Goal: Information Seeking & Learning: Check status

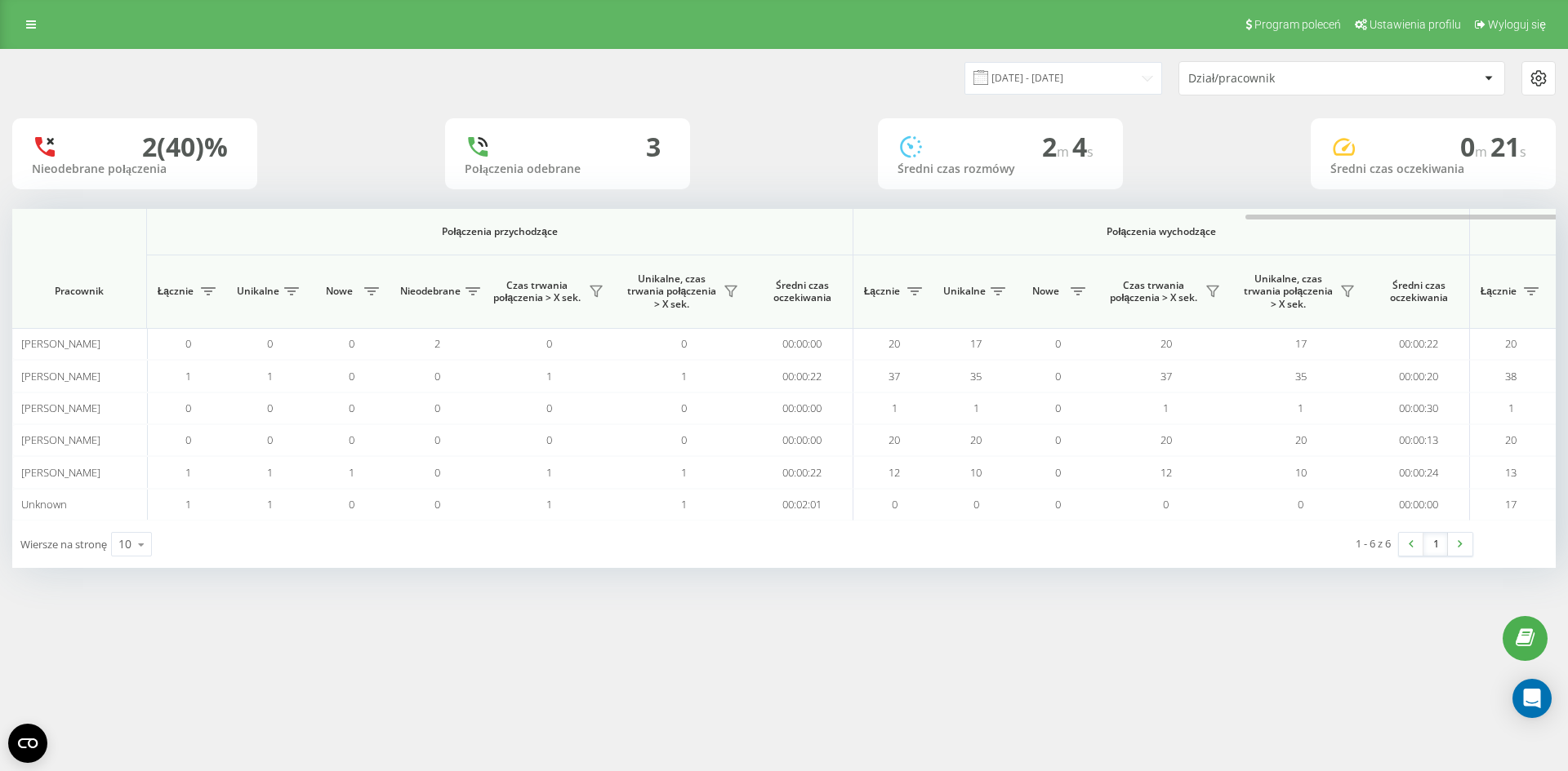
scroll to position [0, 735]
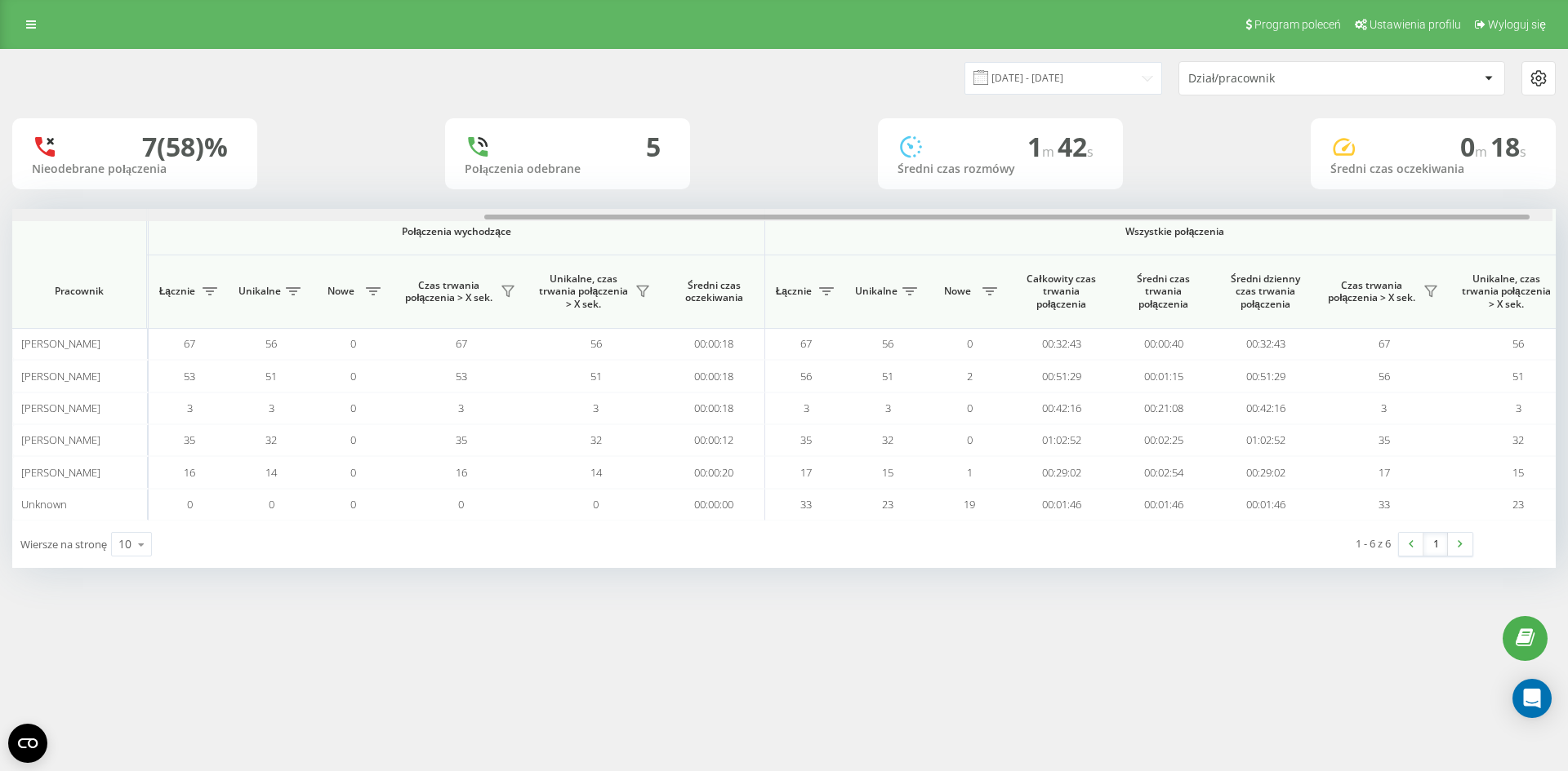
scroll to position [0, 735]
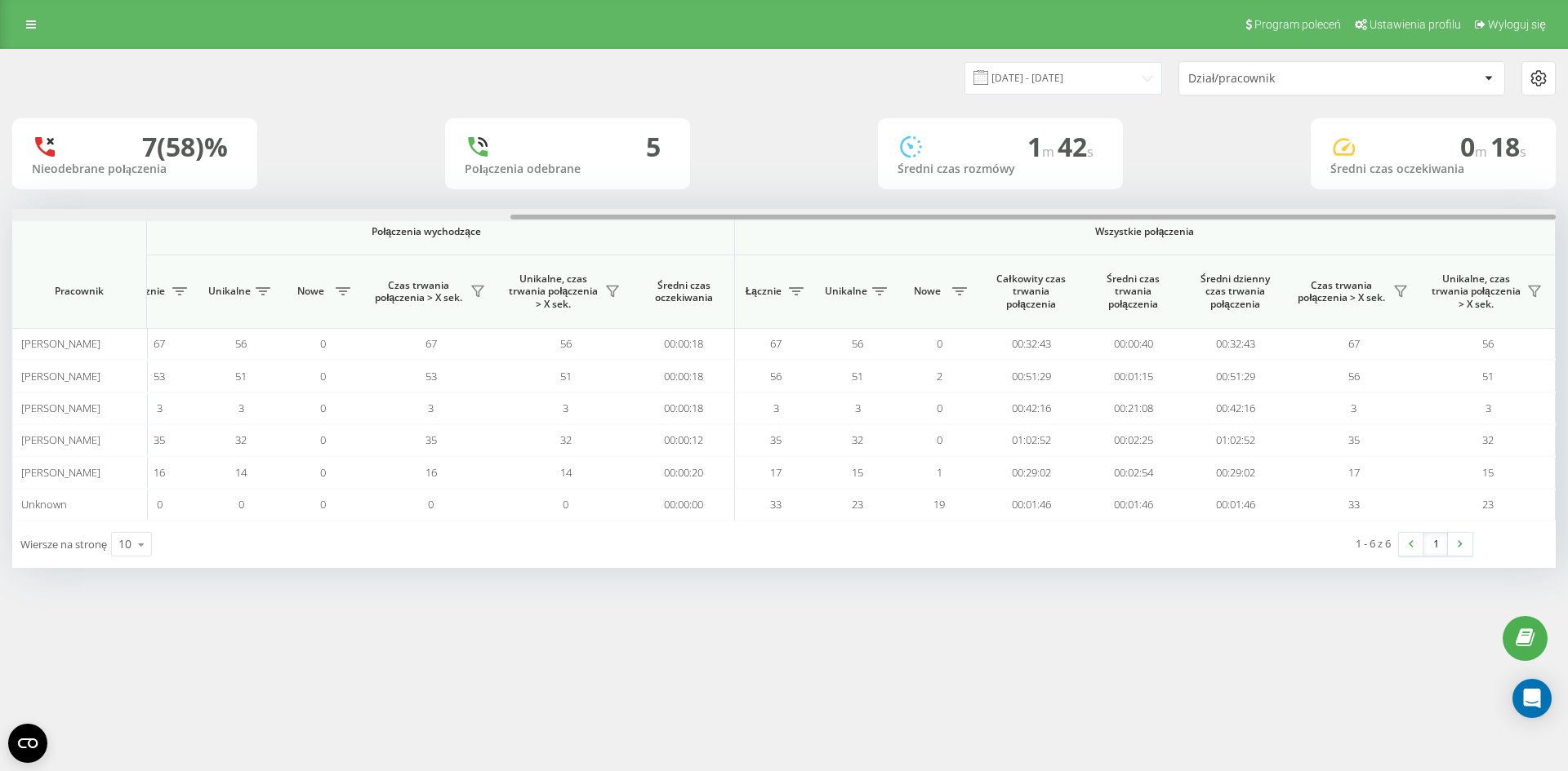
drag, startPoint x: 716, startPoint y: 217, endPoint x: 1254, endPoint y: 204, distance: 538.2
click at [1254, 204] on div "22.09.2025 - 22.09.2025 Dział/pracownik 7 (58)% Nieodebrane połączenia 5 Połącz…" at bounding box center [784, 308] width 1543 height 518
click at [33, 24] on icon at bounding box center [31, 24] width 10 height 12
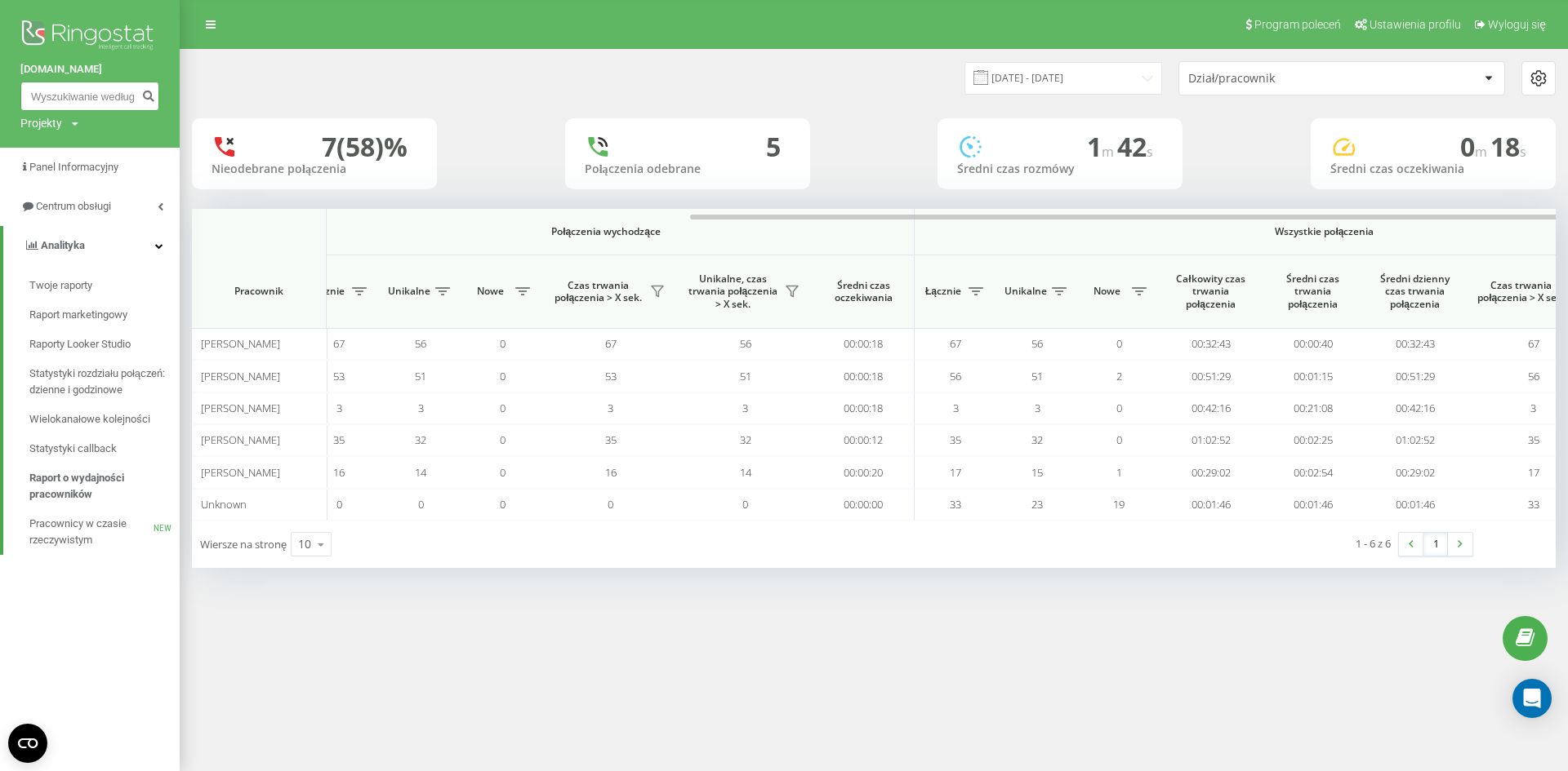
click at [92, 110] on input at bounding box center [90, 97] width 139 height 29
paste input "883707405"
type input "883707405"
click at [146, 94] on icon "submit" at bounding box center [148, 94] width 14 height 10
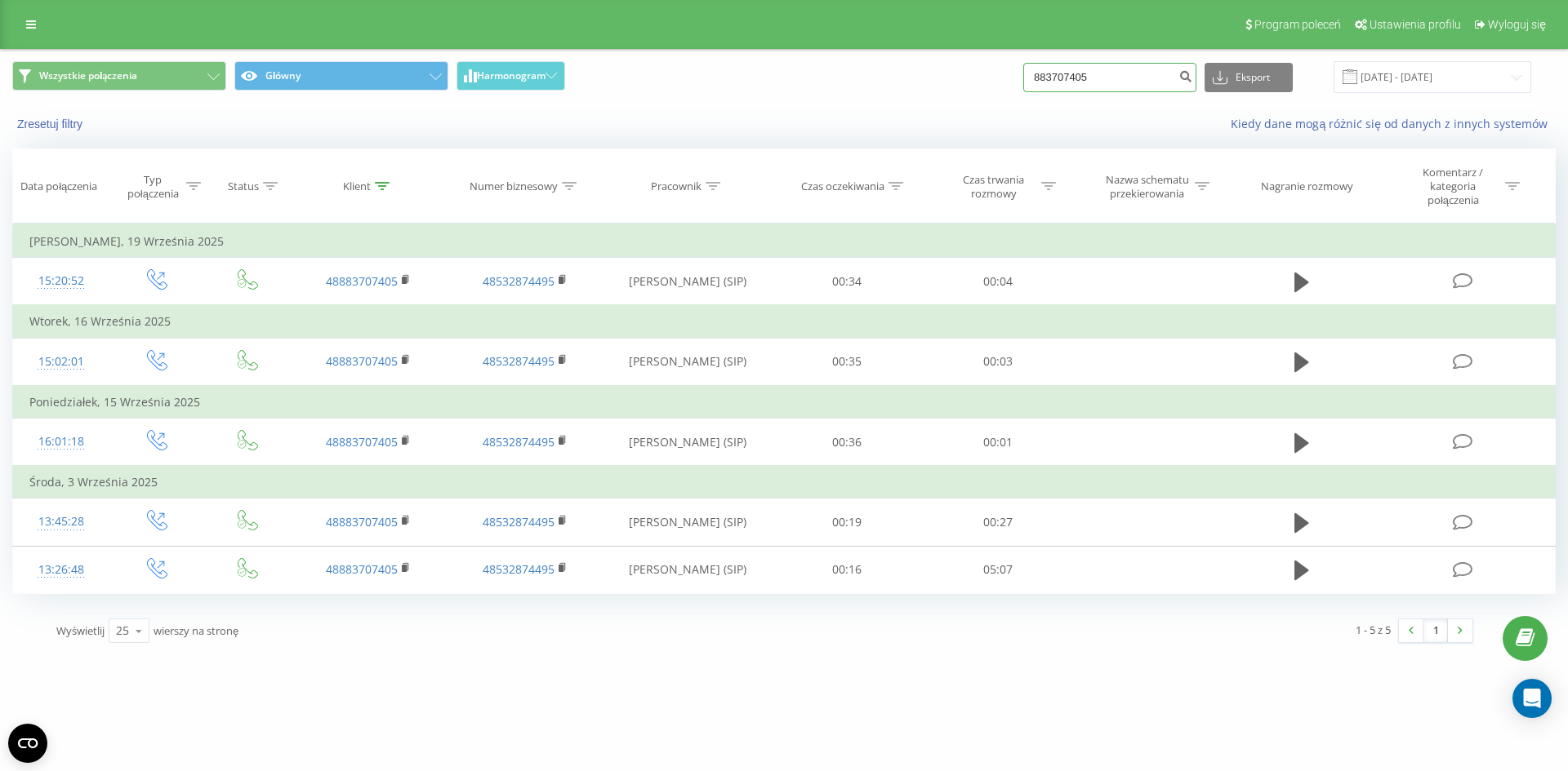
click at [1117, 80] on input "883707405" at bounding box center [1109, 77] width 173 height 29
type input "516677765"
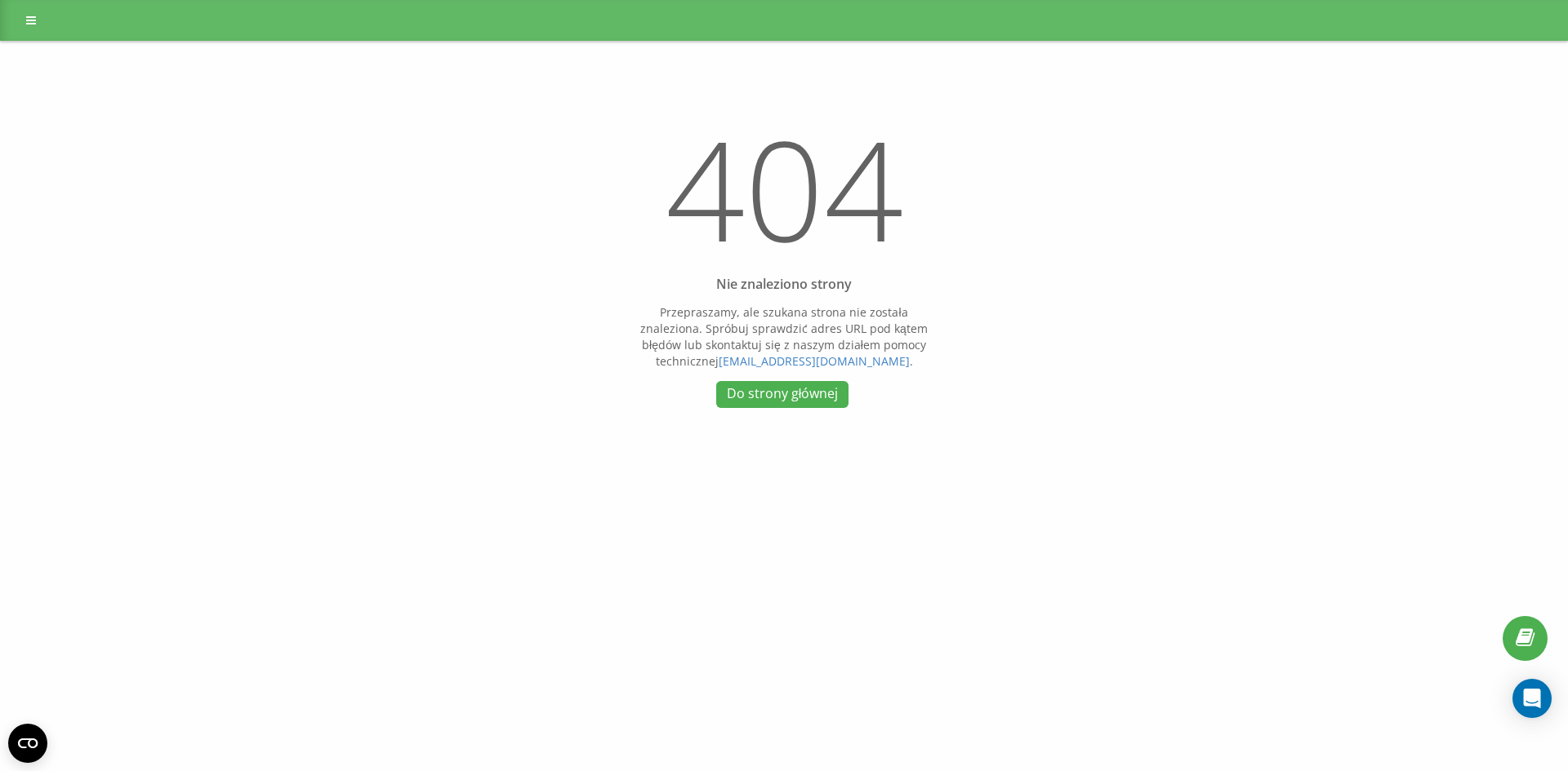
click at [752, 382] on link "Do strony głównej" at bounding box center [781, 395] width 132 height 27
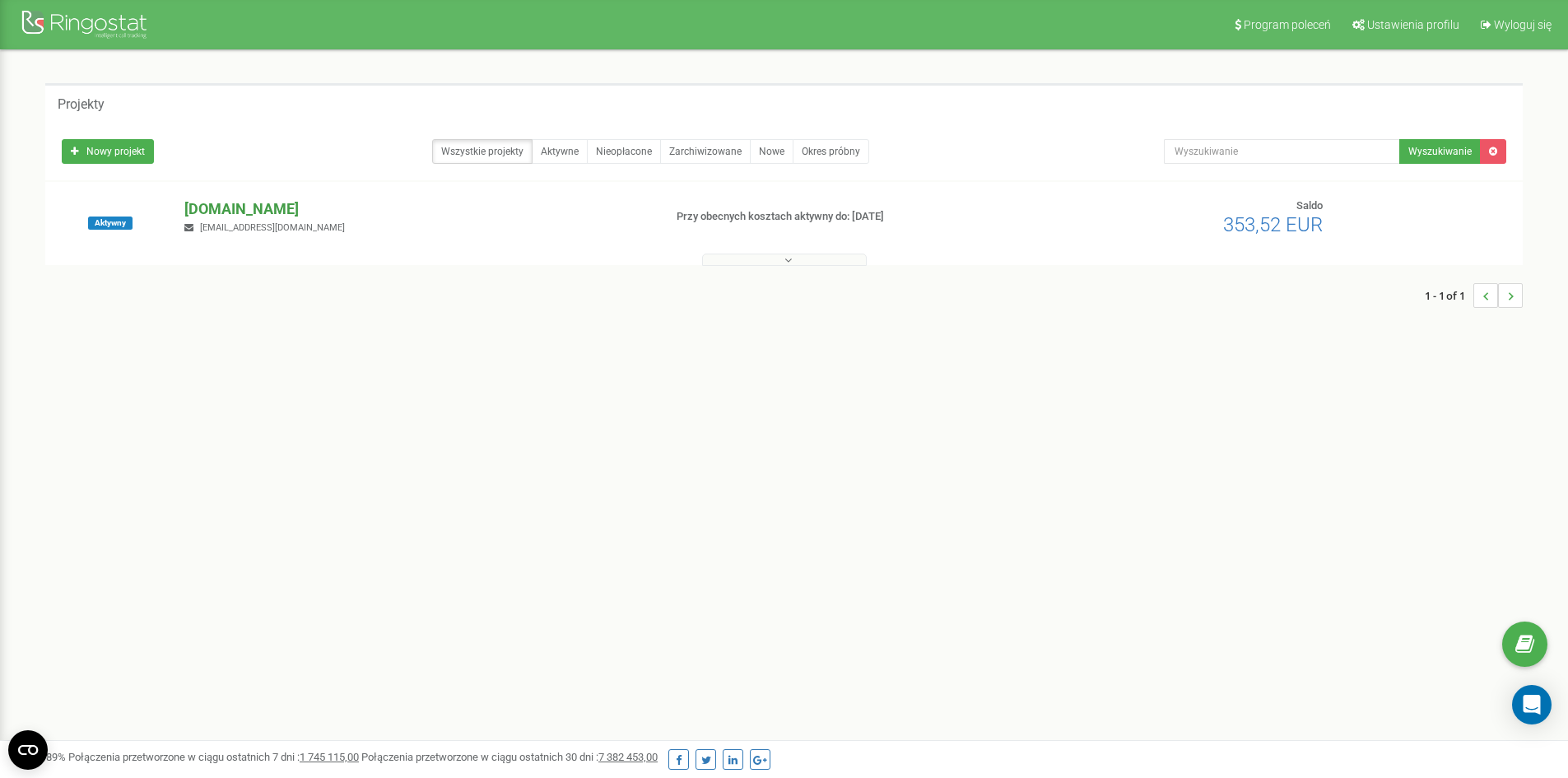
click at [243, 219] on p "[DOMAIN_NAME]" at bounding box center [416, 210] width 465 height 22
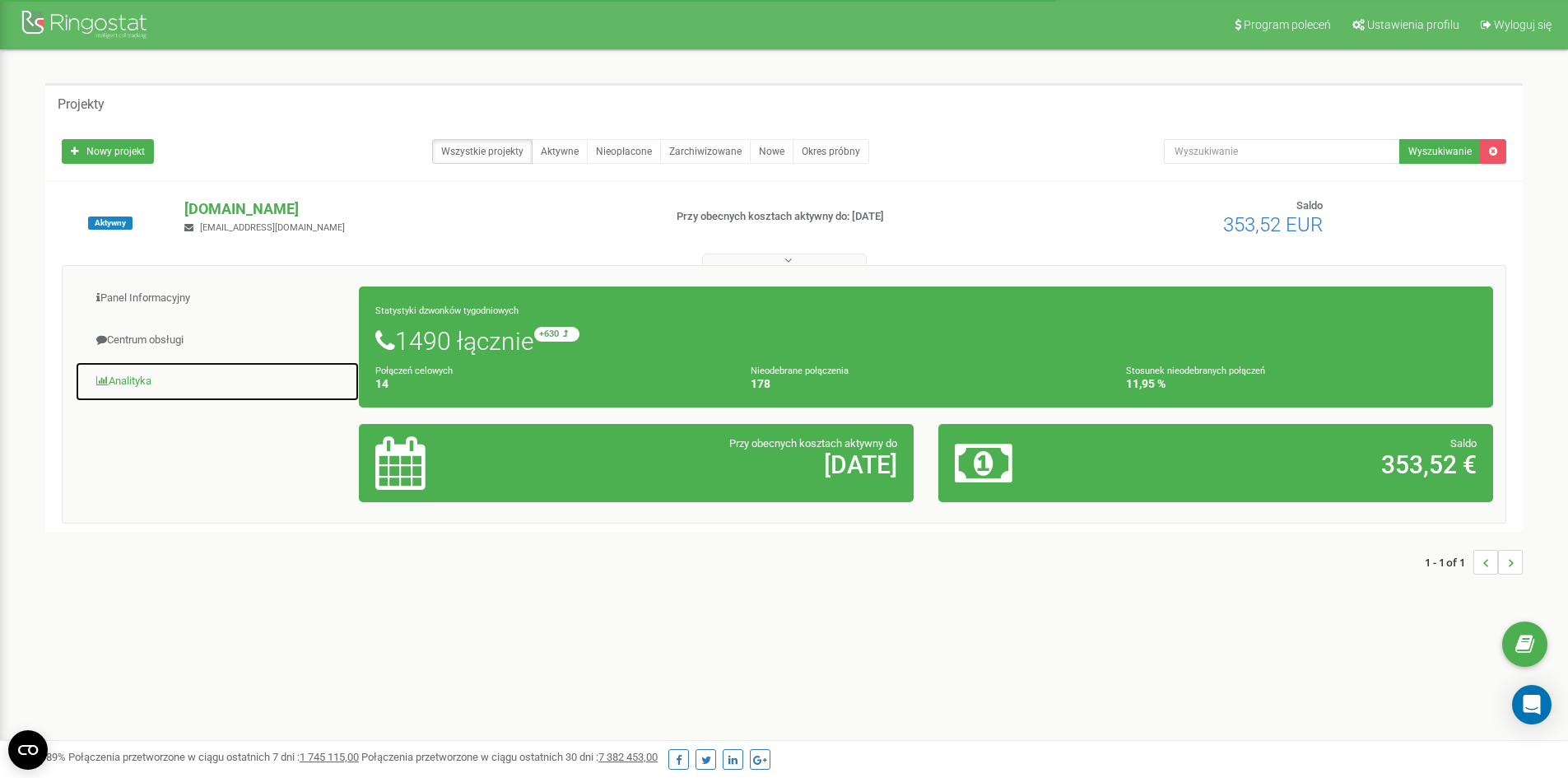
click at [123, 381] on link "Analityka" at bounding box center [217, 381] width 284 height 40
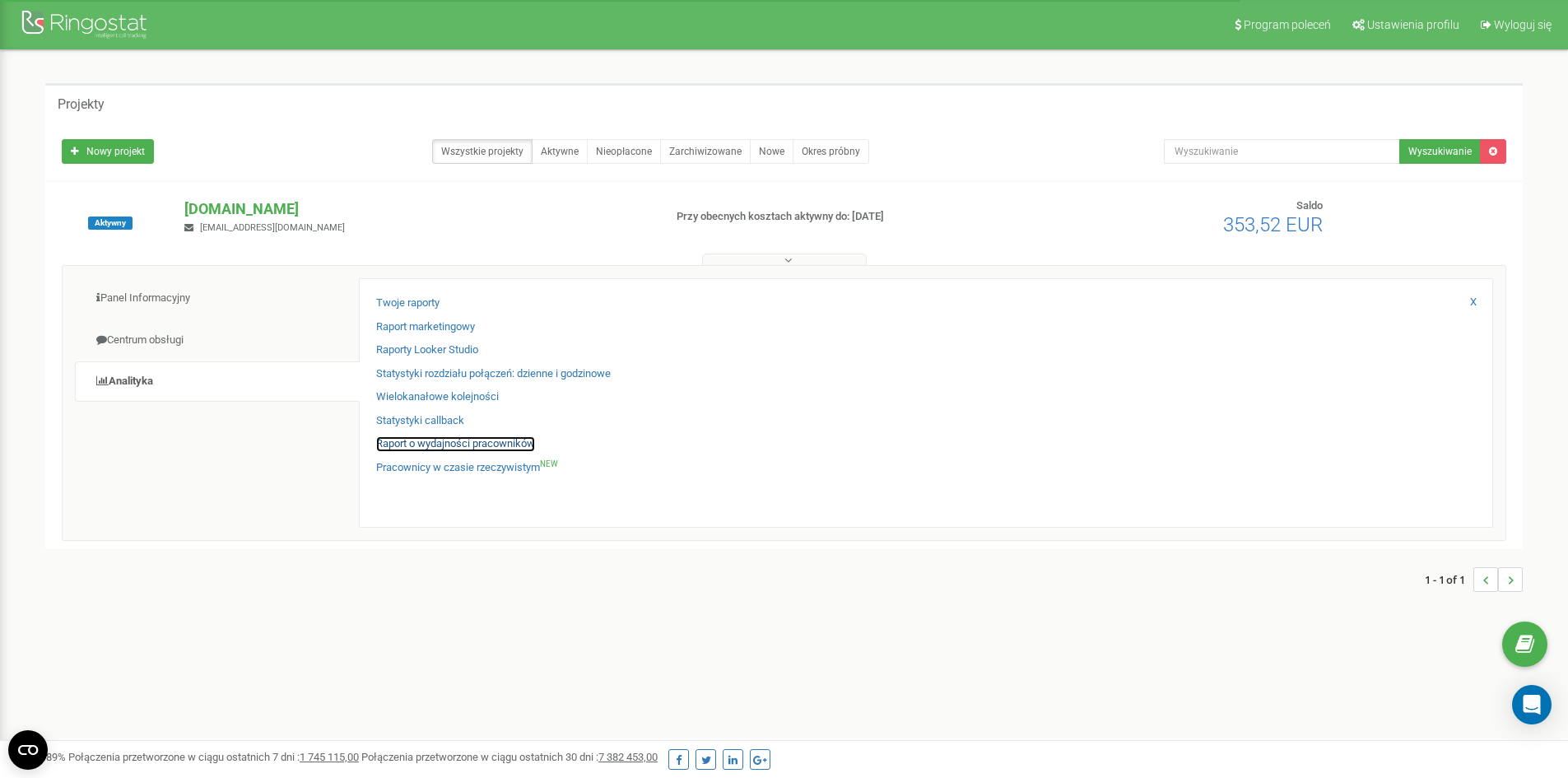
click at [509, 439] on link "Raport o wydajności pracowników" at bounding box center [455, 444] width 158 height 16
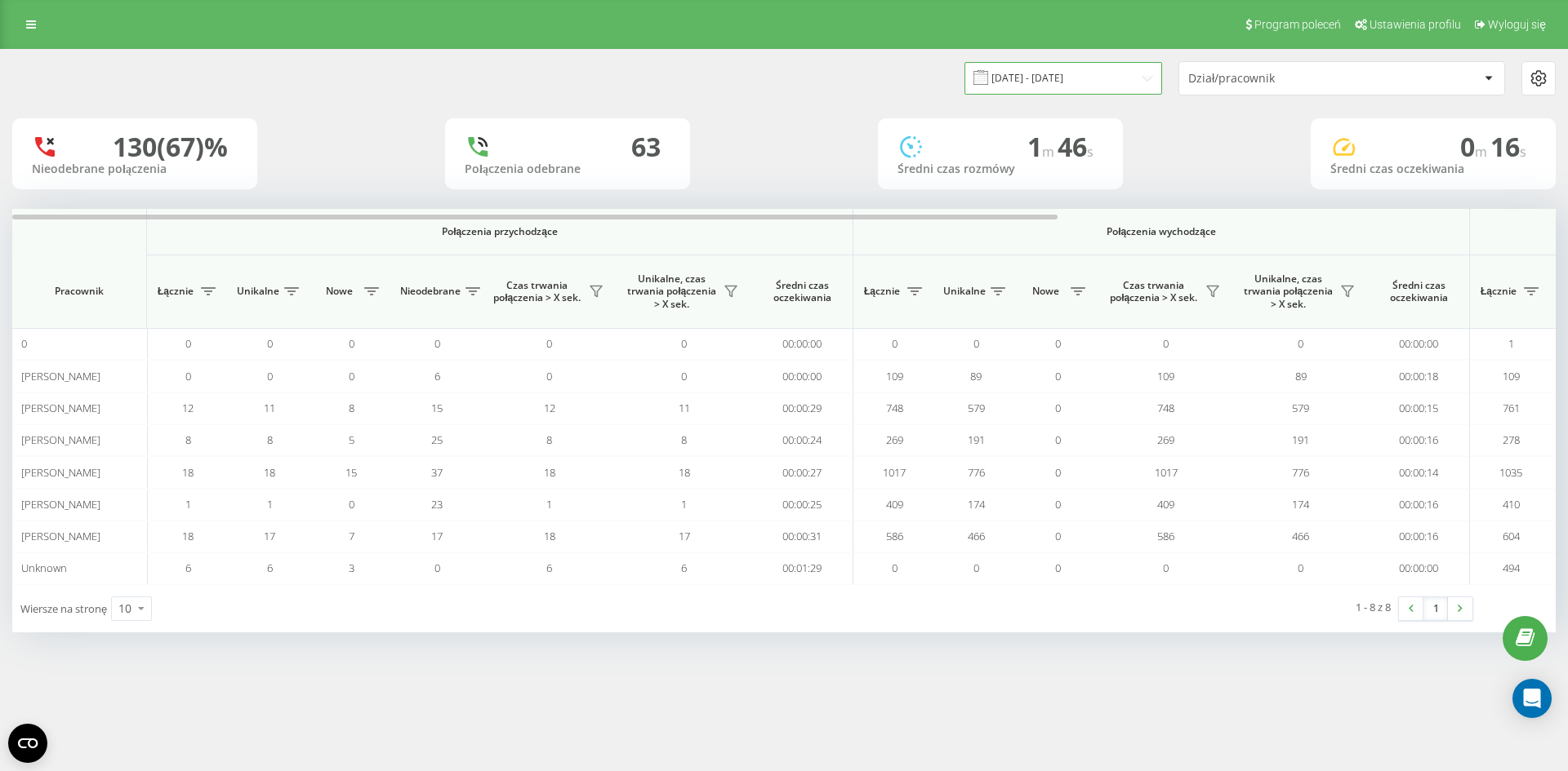
click at [992, 87] on input "[DATE] - [DATE]" at bounding box center [1063, 78] width 197 height 32
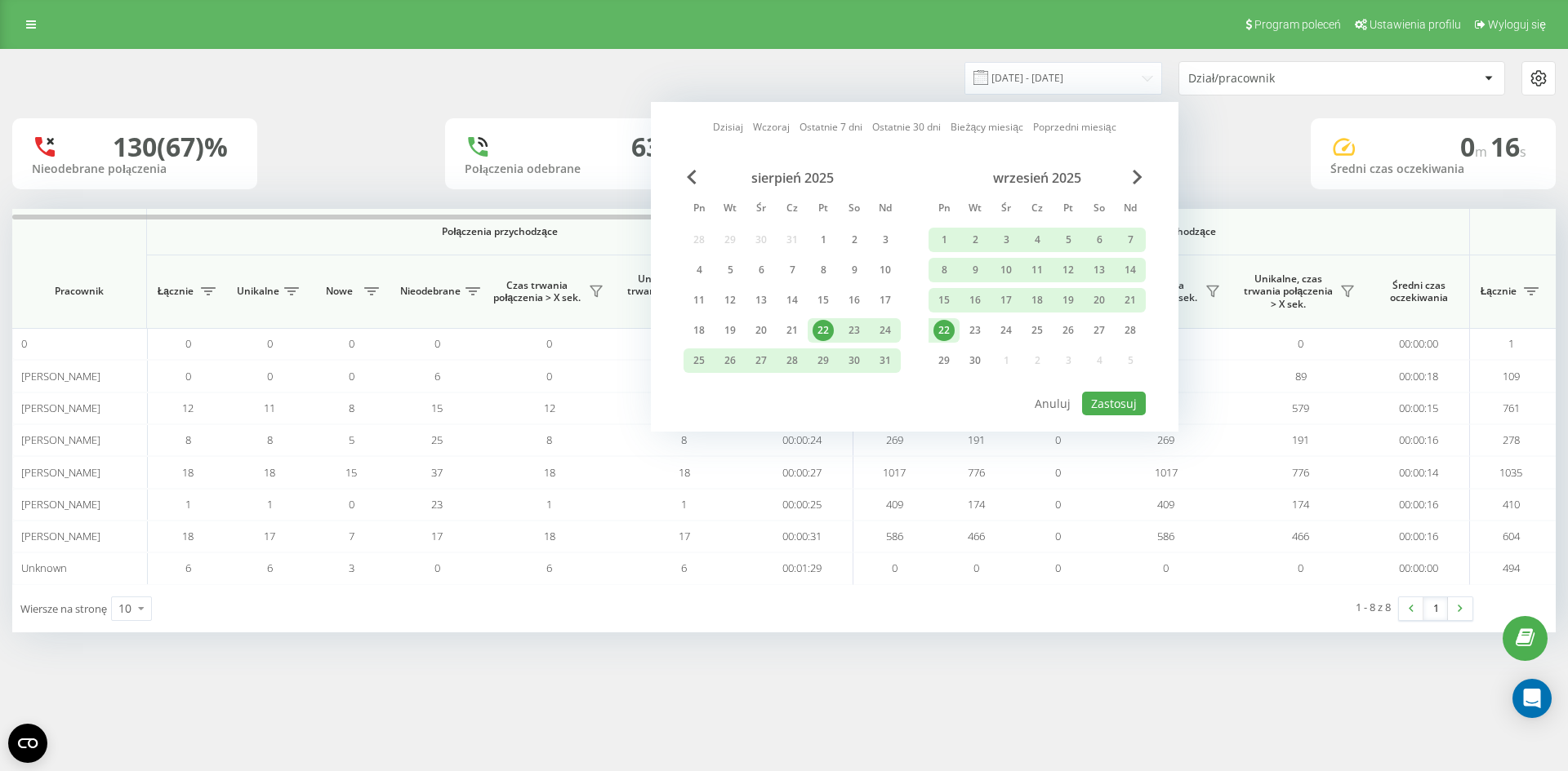
click at [943, 326] on div "22" at bounding box center [944, 331] width 21 height 21
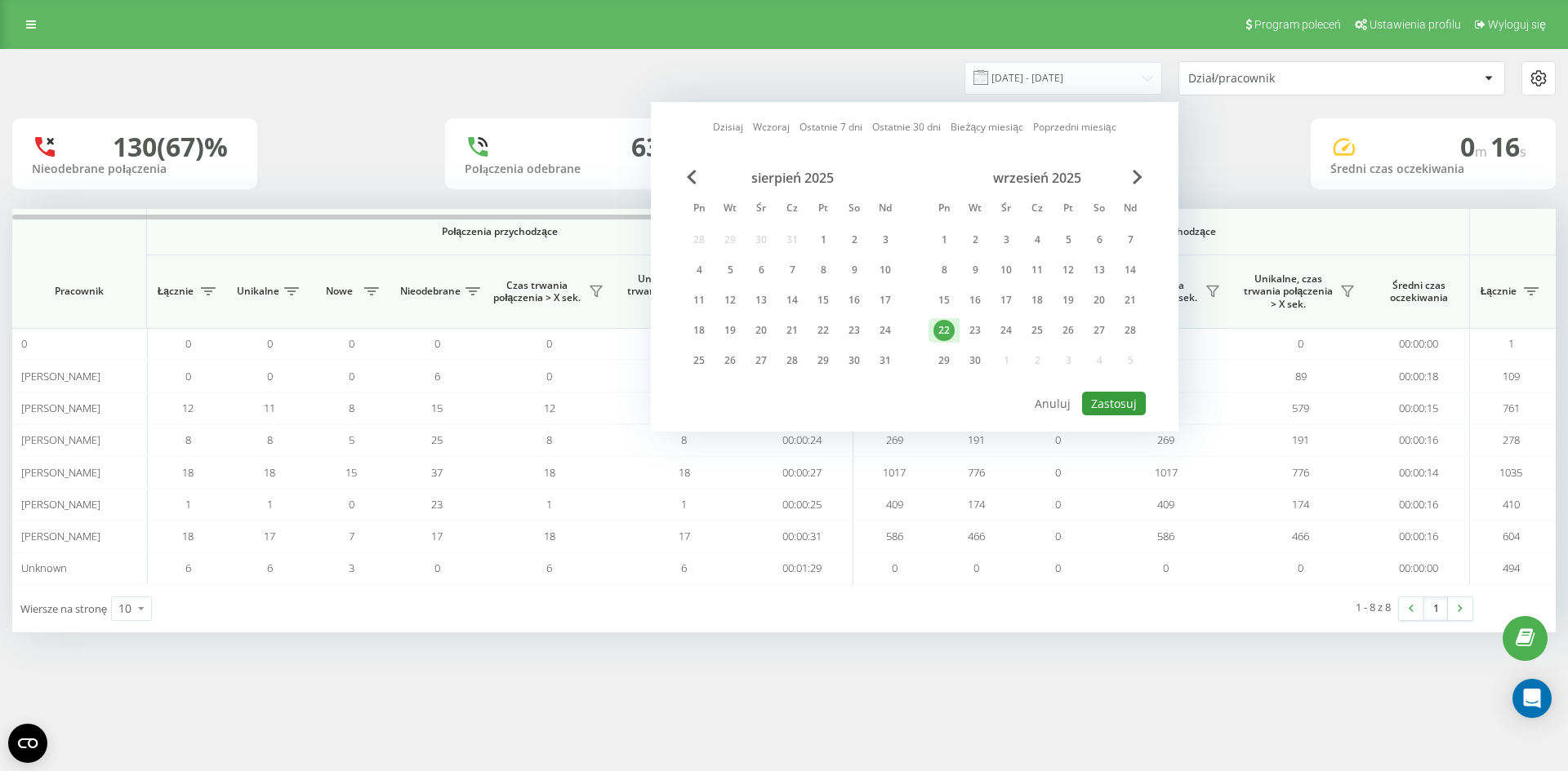
click at [1111, 409] on button "Zastosuj" at bounding box center [1113, 403] width 63 height 23
type input "[DATE] - [DATE]"
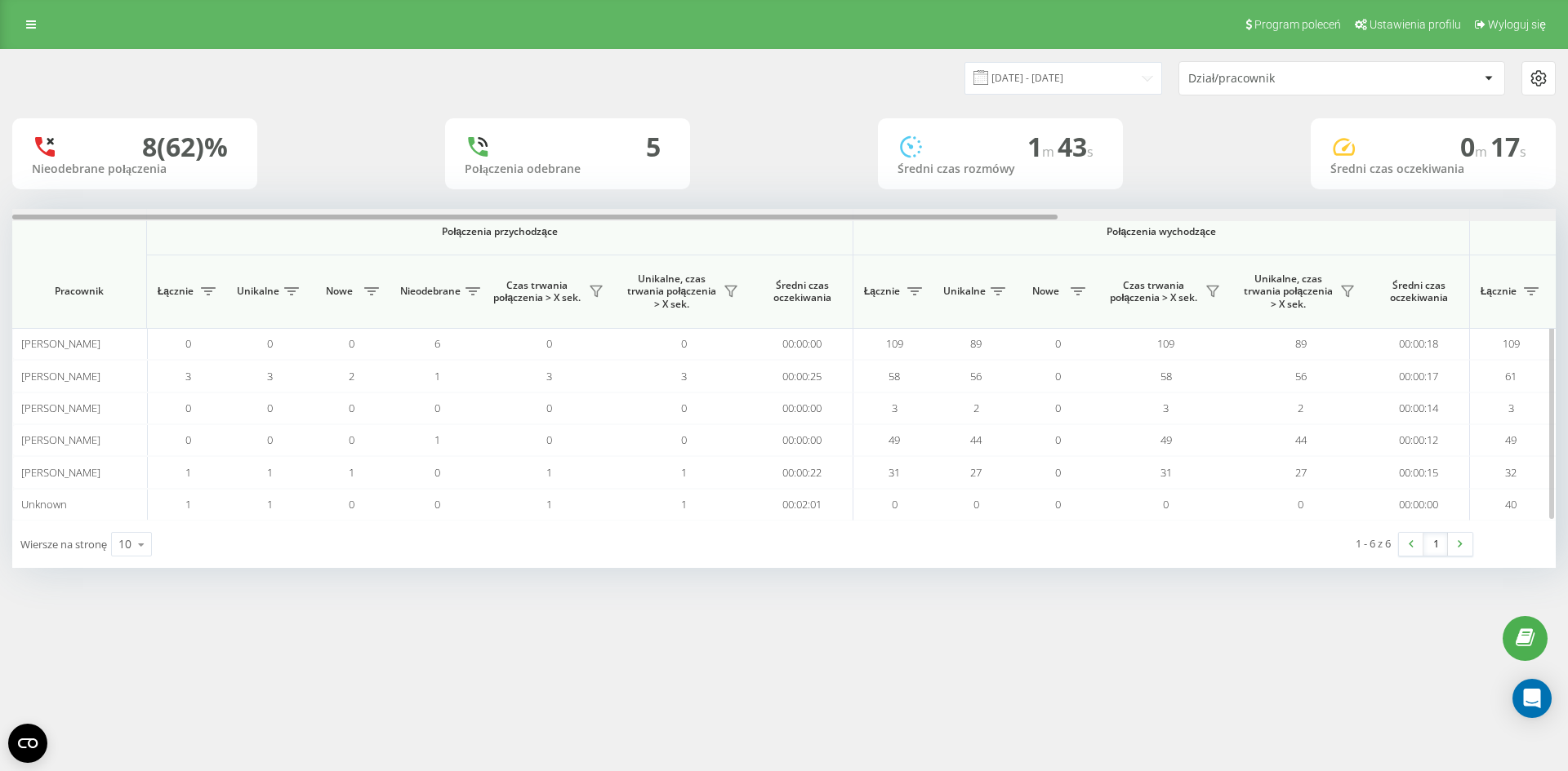
scroll to position [0, 735]
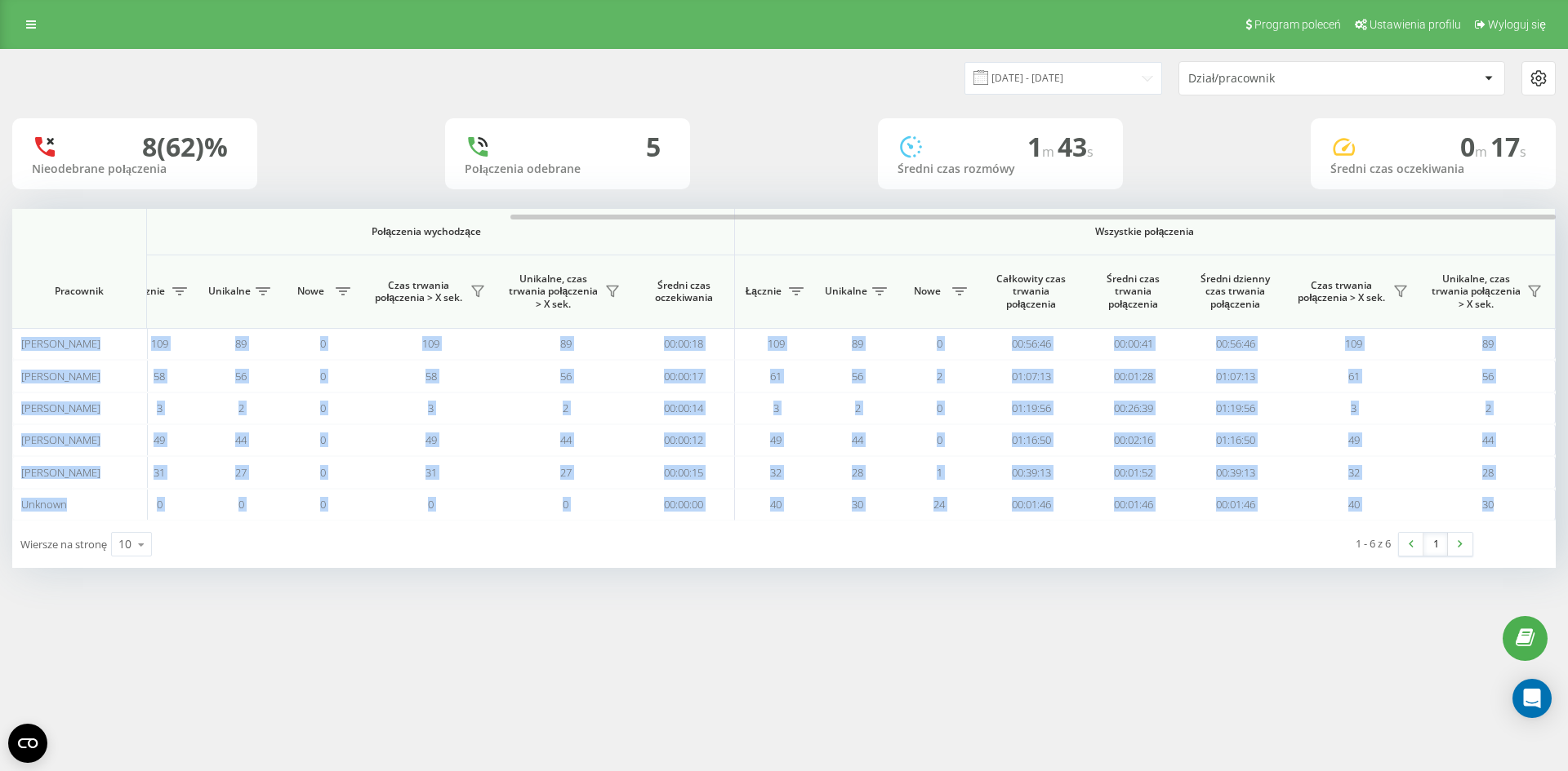
drag, startPoint x: 669, startPoint y: 213, endPoint x: 794, endPoint y: 205, distance: 125.3
click at [794, 205] on div "[DATE] - [DATE] Dział/pracownik 8 (62)% Nieodebrane połączenia 5 Połączenia ode…" at bounding box center [784, 308] width 1543 height 518
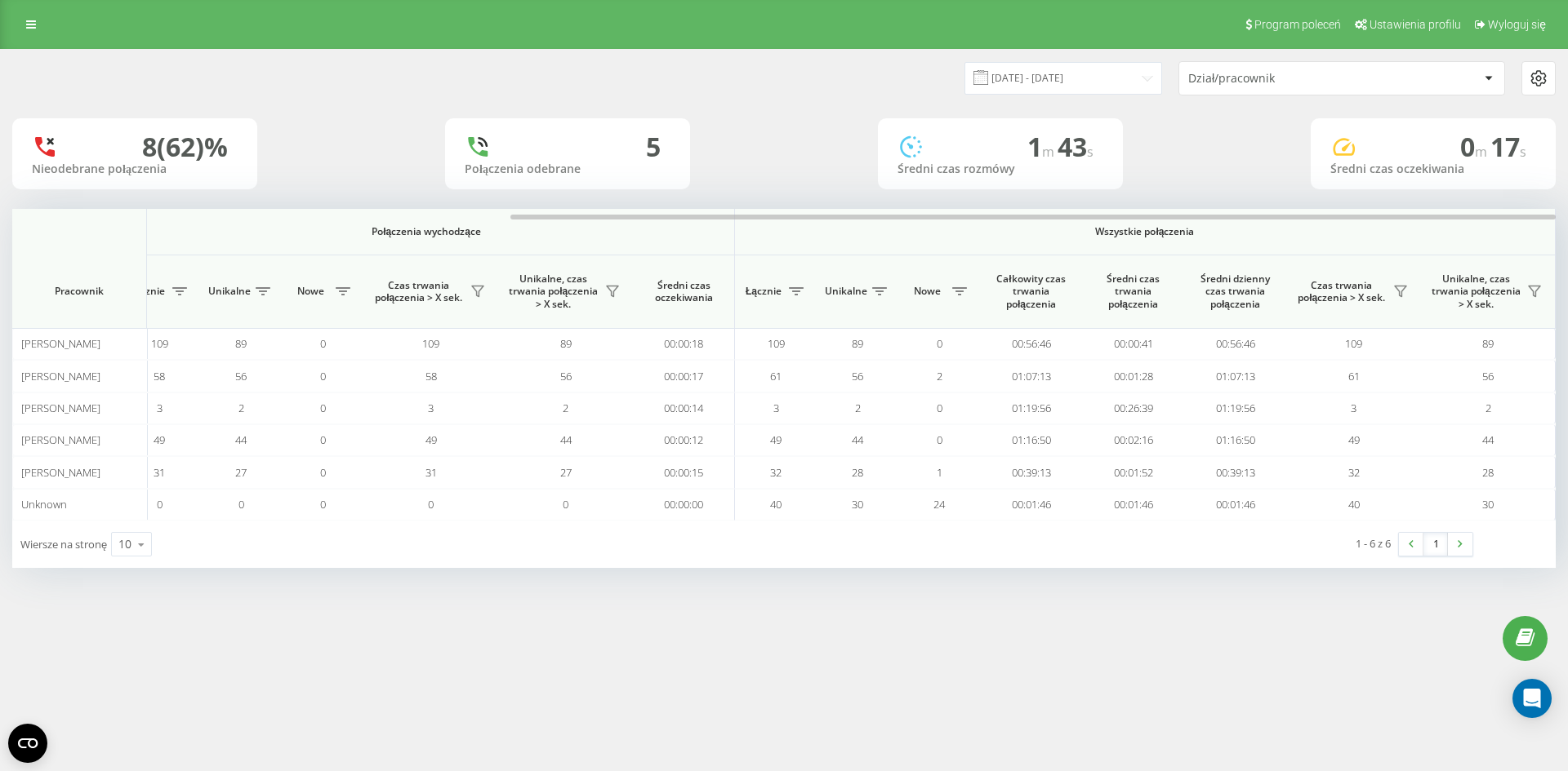
drag, startPoint x: 794, startPoint y: 205, endPoint x: 843, endPoint y: 203, distance: 49.0
click at [843, 203] on div "[DATE] - [DATE] Dział/pracownik 8 (62)% Nieodebrane połączenia 5 Połączenia ode…" at bounding box center [784, 308] width 1543 height 518
